Goal: Task Accomplishment & Management: Complete application form

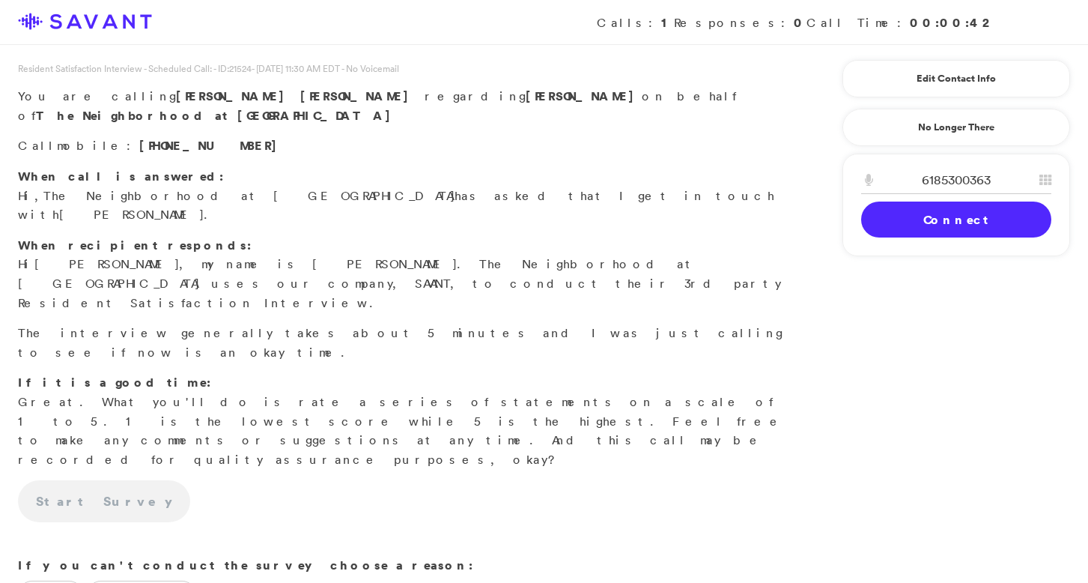
click at [958, 201] on div "6185300363" at bounding box center [956, 183] width 226 height 35
click at [956, 214] on link "Connect" at bounding box center [956, 219] width 190 height 36
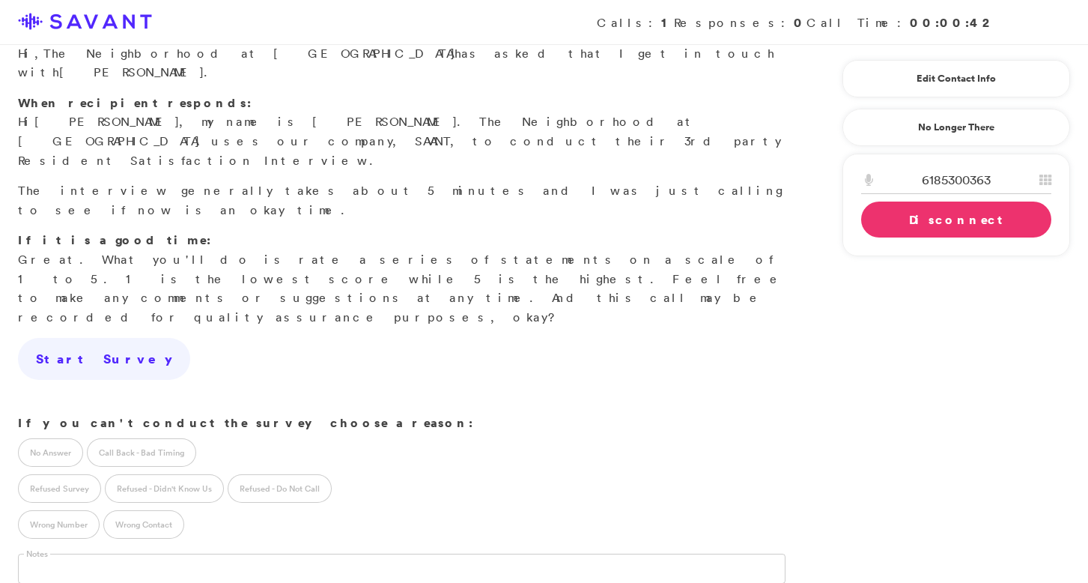
scroll to position [168, 0]
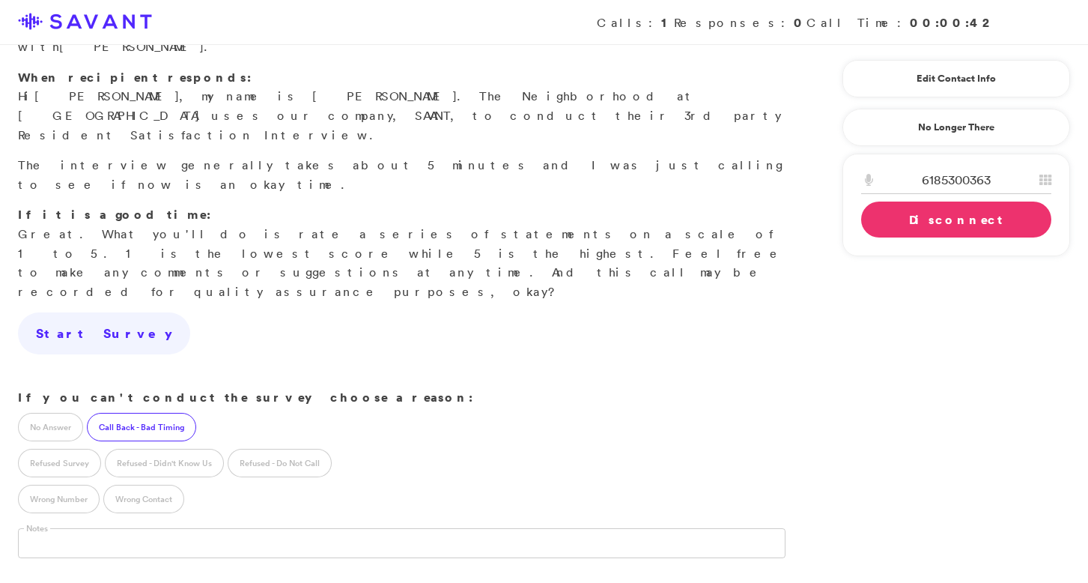
click at [177, 413] on label "Call Back - Bad Timing" at bounding box center [141, 427] width 109 height 28
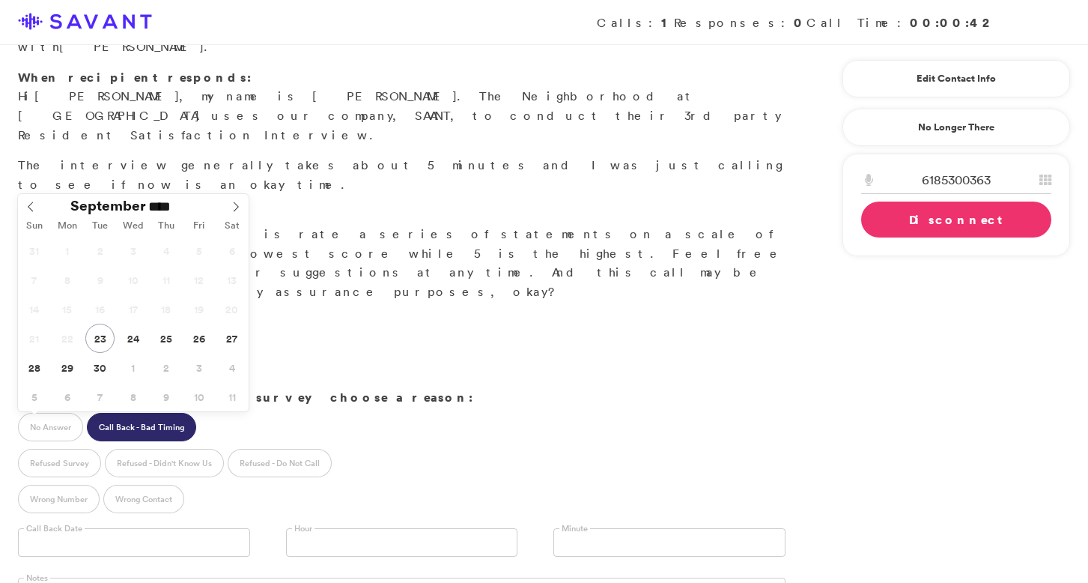
click at [188, 528] on input "text" at bounding box center [134, 542] width 232 height 28
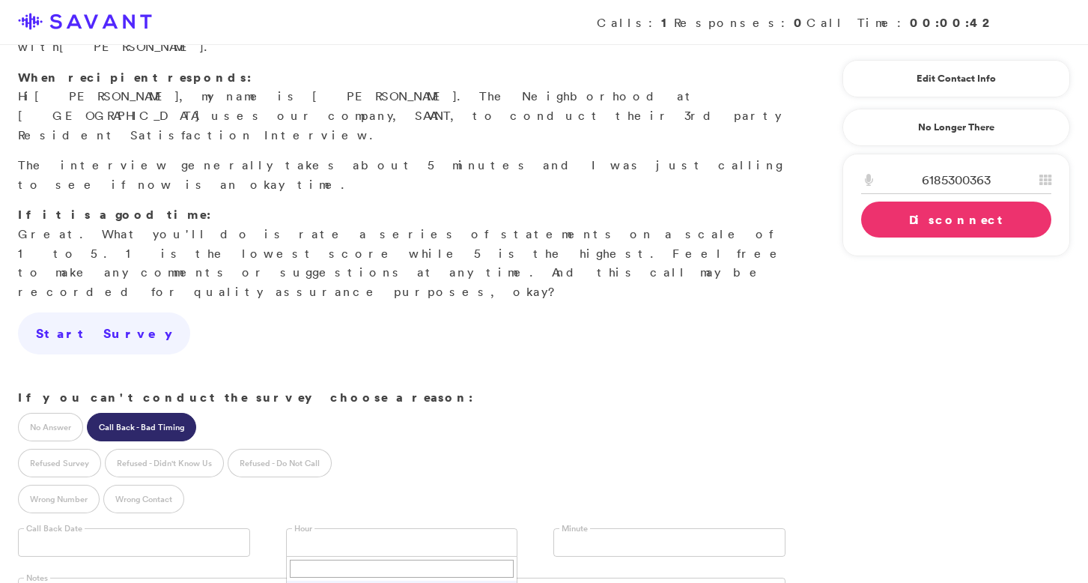
click at [343, 528] on link at bounding box center [402, 542] width 232 height 28
click at [887, 221] on link "Disconnect" at bounding box center [956, 219] width 190 height 36
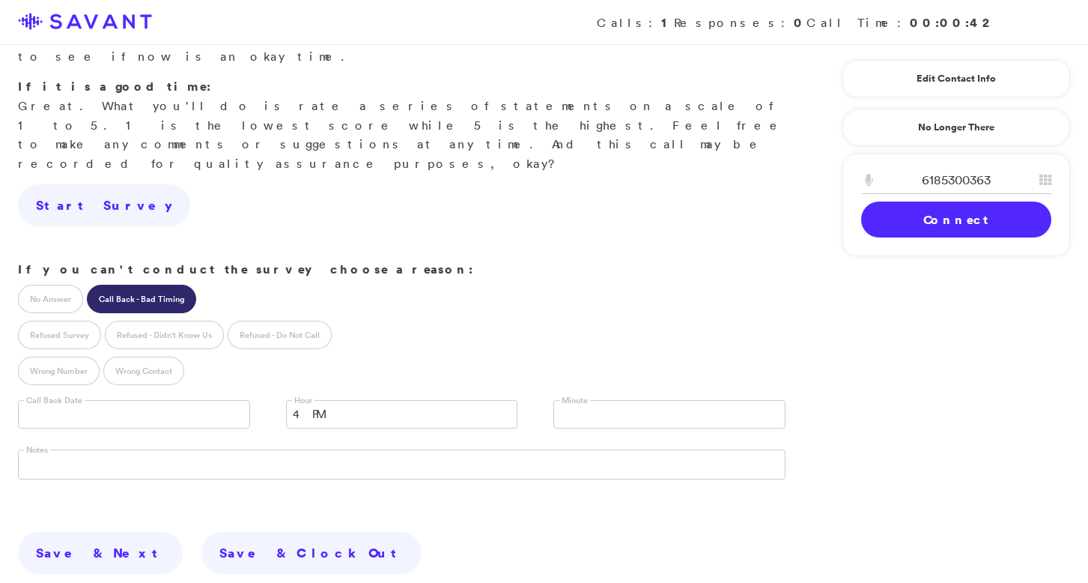
scroll to position [363, 0]
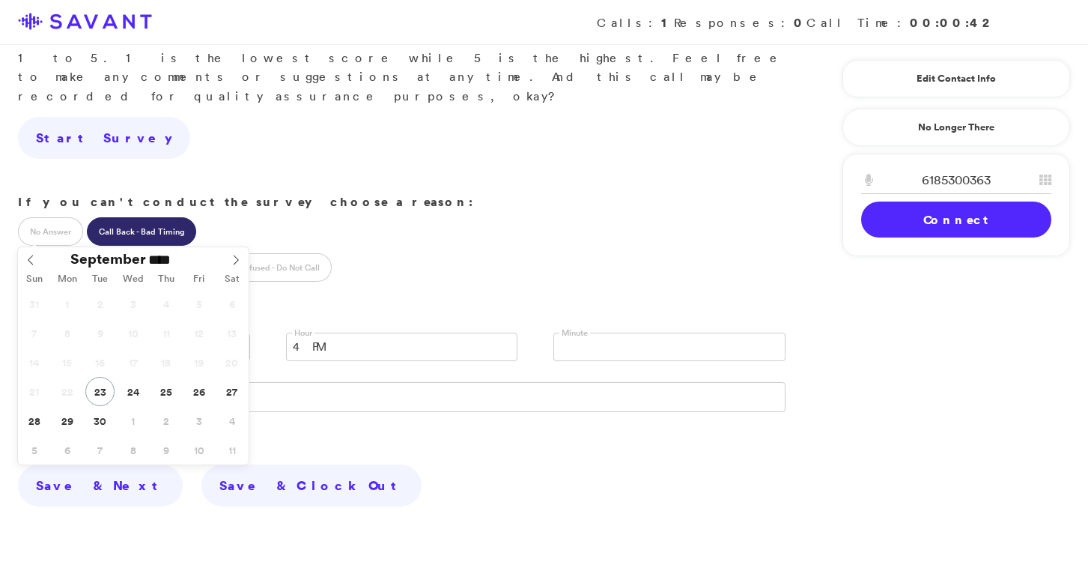
click at [130, 333] on input "text" at bounding box center [134, 347] width 232 height 28
type input "**********"
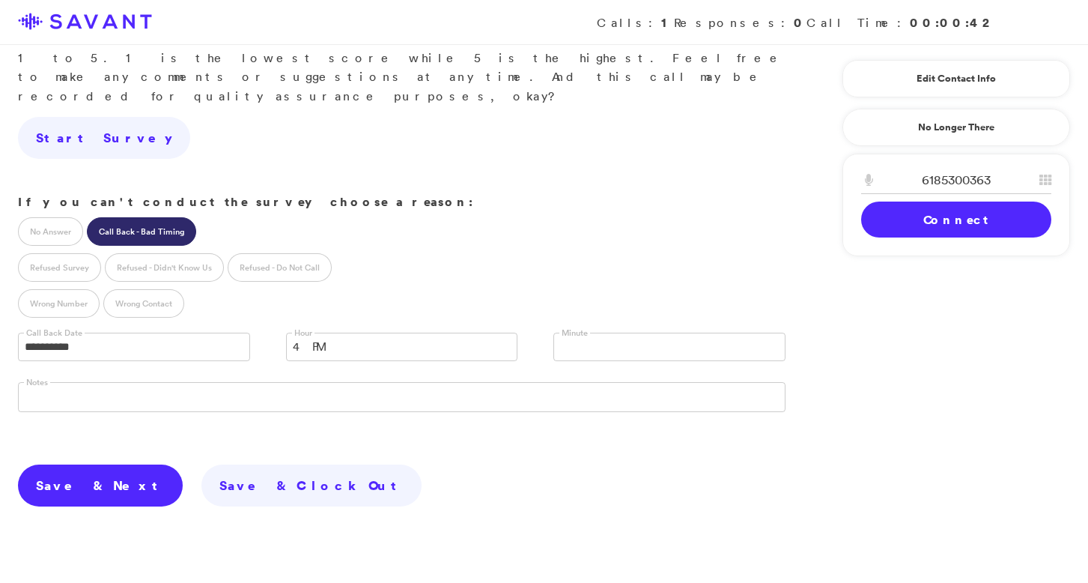
click at [77, 464] on link "Save & Next" at bounding box center [100, 485] width 165 height 42
